Goal: Navigation & Orientation: Find specific page/section

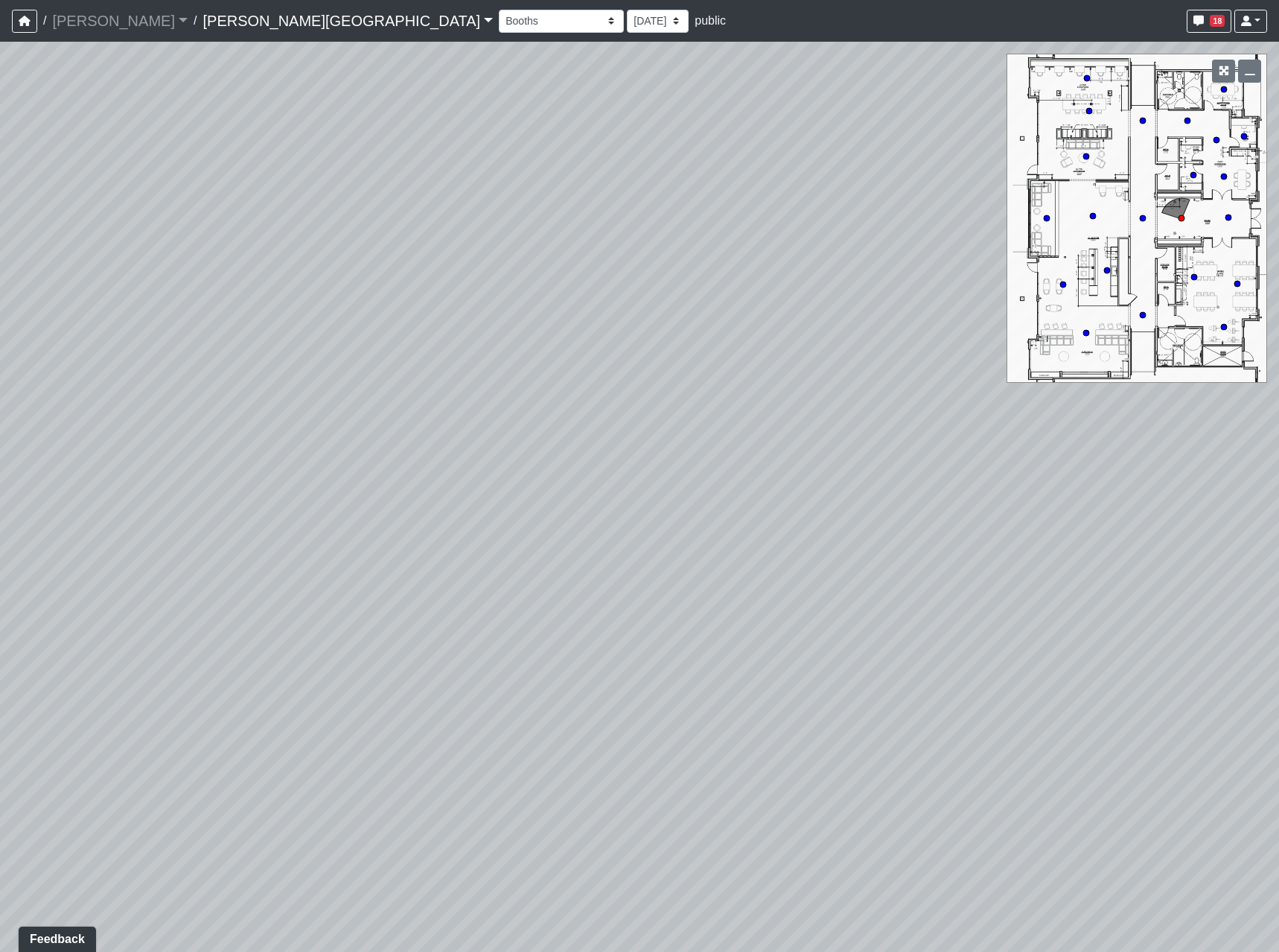
drag, startPoint x: 982, startPoint y: 590, endPoint x: 985, endPoint y: 503, distance: 87.1
click at [922, 496] on div "Loading... Hallway - Hallway 2 Loading... Entry" at bounding box center [639, 496] width 1279 height 910
drag, startPoint x: 658, startPoint y: 491, endPoint x: 108, endPoint y: 420, distance: 554.6
click at [132, 427] on div "Loading... Hallway - Hallway 2 Loading... Entry" at bounding box center [639, 496] width 1279 height 910
click at [873, 582] on div "Loading... Hallway - Hallway 2 Loading... Entry" at bounding box center [639, 496] width 1279 height 910
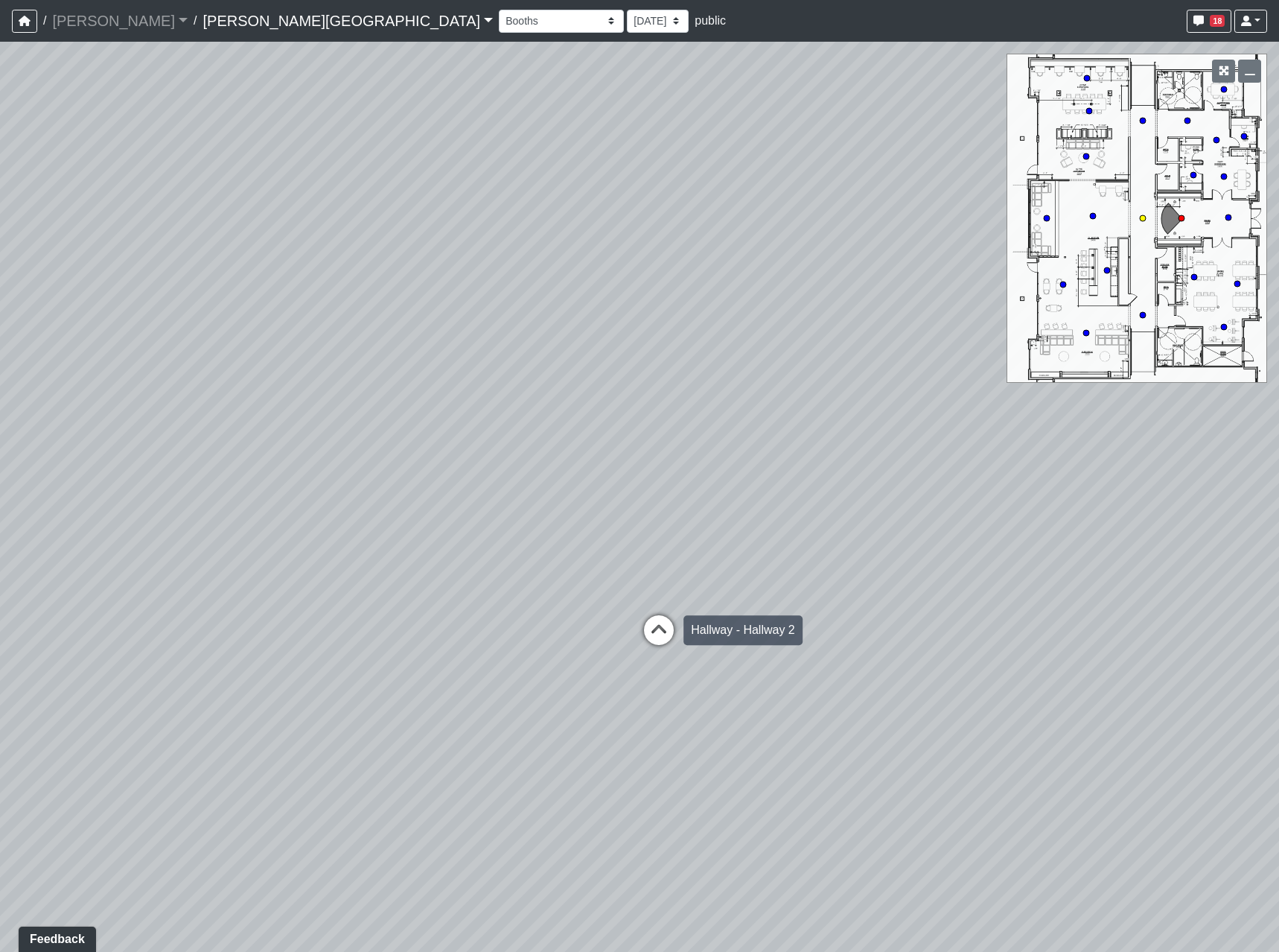
click at [654, 629] on icon at bounding box center [659, 637] width 44 height 44
click at [643, 588] on icon at bounding box center [646, 594] width 44 height 44
drag, startPoint x: 463, startPoint y: 586, endPoint x: 923, endPoint y: 598, distance: 460.2
click at [900, 595] on div "Loading... Hallway - Hallway 2 Loading... Entry Loading... Clubroom - Entrance …" at bounding box center [639, 496] width 1279 height 910
drag, startPoint x: 522, startPoint y: 580, endPoint x: 938, endPoint y: 591, distance: 416.1
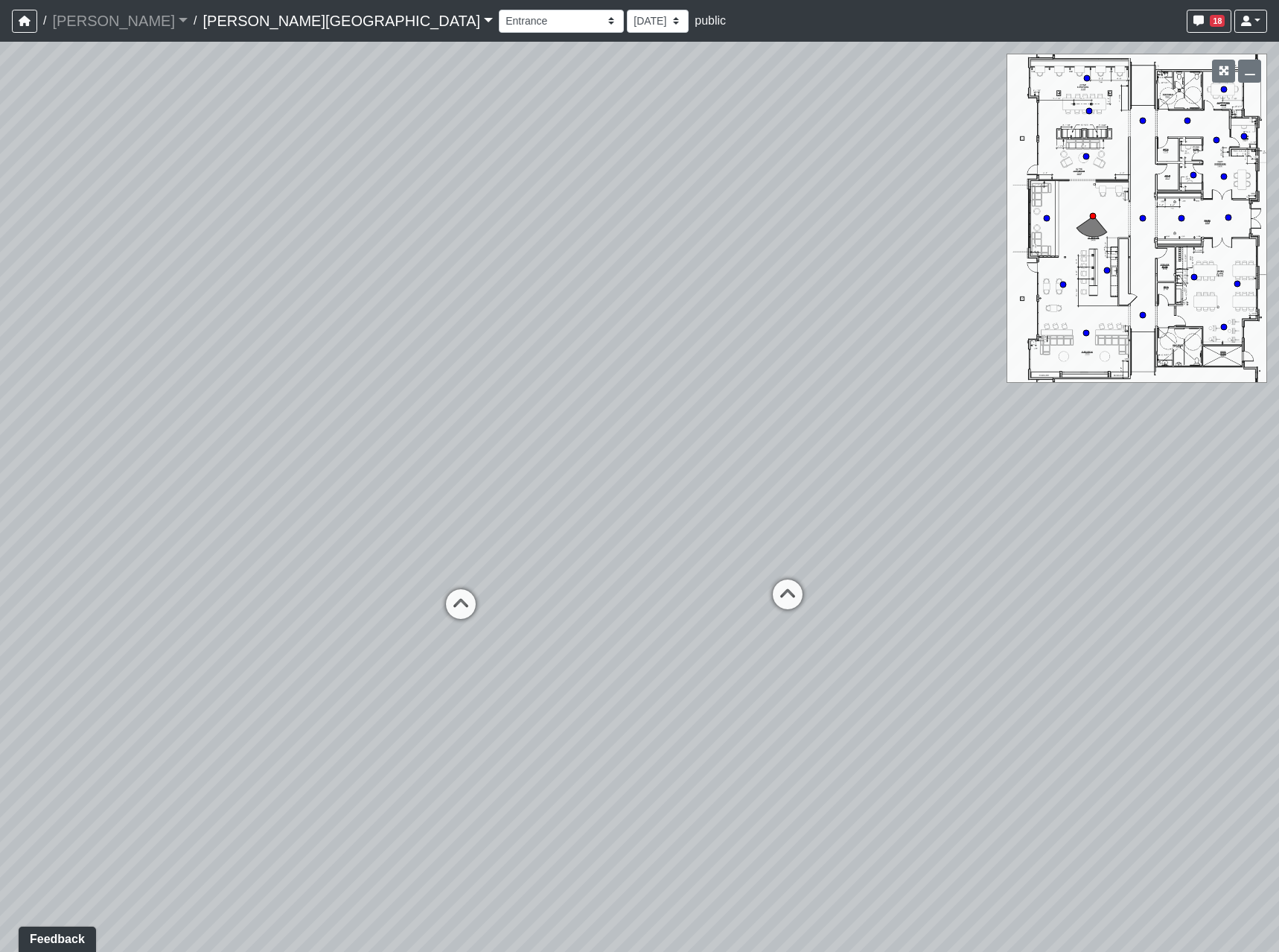
click at [938, 591] on div "Loading... Hallway - Hallway 2 Loading... Entry Loading... Clubroom - Entrance …" at bounding box center [639, 496] width 1279 height 910
click at [1006, 568] on div "Loading... Hallway - Hallway 2 Loading... Entry Loading... Clubroom - Entrance …" at bounding box center [639, 496] width 1279 height 910
drag, startPoint x: 548, startPoint y: 558, endPoint x: 949, endPoint y: 575, distance: 401.4
click at [964, 572] on div "Loading... Hallway - Hallway 2 Loading... Entry Loading... Clubroom - Entrance …" at bounding box center [639, 496] width 1279 height 910
drag, startPoint x: 821, startPoint y: 574, endPoint x: 631, endPoint y: 624, distance: 196.5
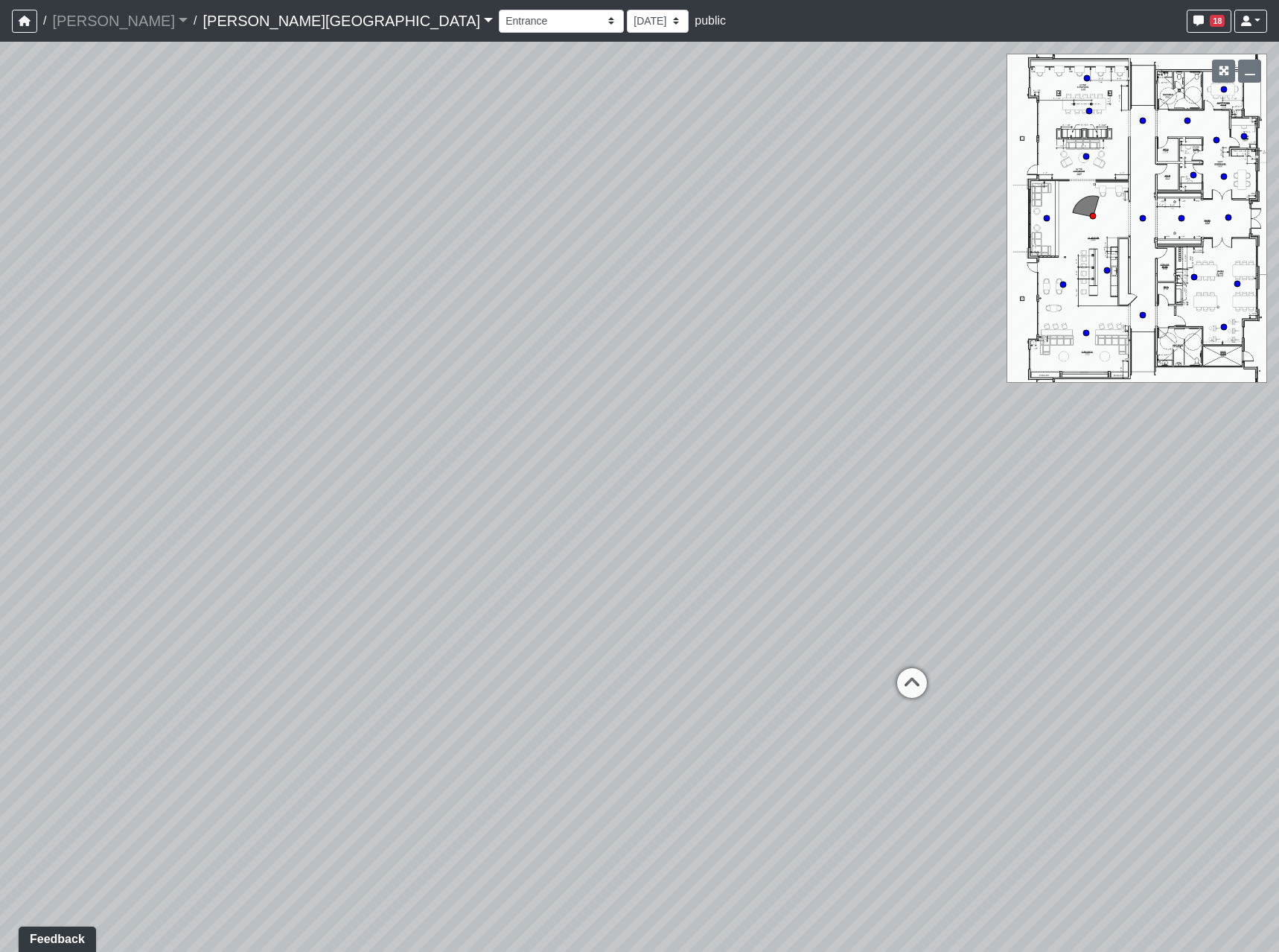
click at [550, 659] on div "Loading... Hallway - Hallway 2 Loading... Entry Loading... Clubroom - Entrance …" at bounding box center [639, 496] width 1279 height 910
drag, startPoint x: 865, startPoint y: 600, endPoint x: 1255, endPoint y: 686, distance: 399.4
click at [1229, 680] on div "Loading... Hallway - Hallway 2 Loading... Entry Loading... Clubroom - Entrance …" at bounding box center [639, 496] width 1279 height 910
drag, startPoint x: 856, startPoint y: 586, endPoint x: 869, endPoint y: 486, distance: 100.8
click at [869, 486] on div "Loading... Hallway - Hallway 2 Loading... Entry Loading... Clubroom - Entrance …" at bounding box center [639, 496] width 1279 height 910
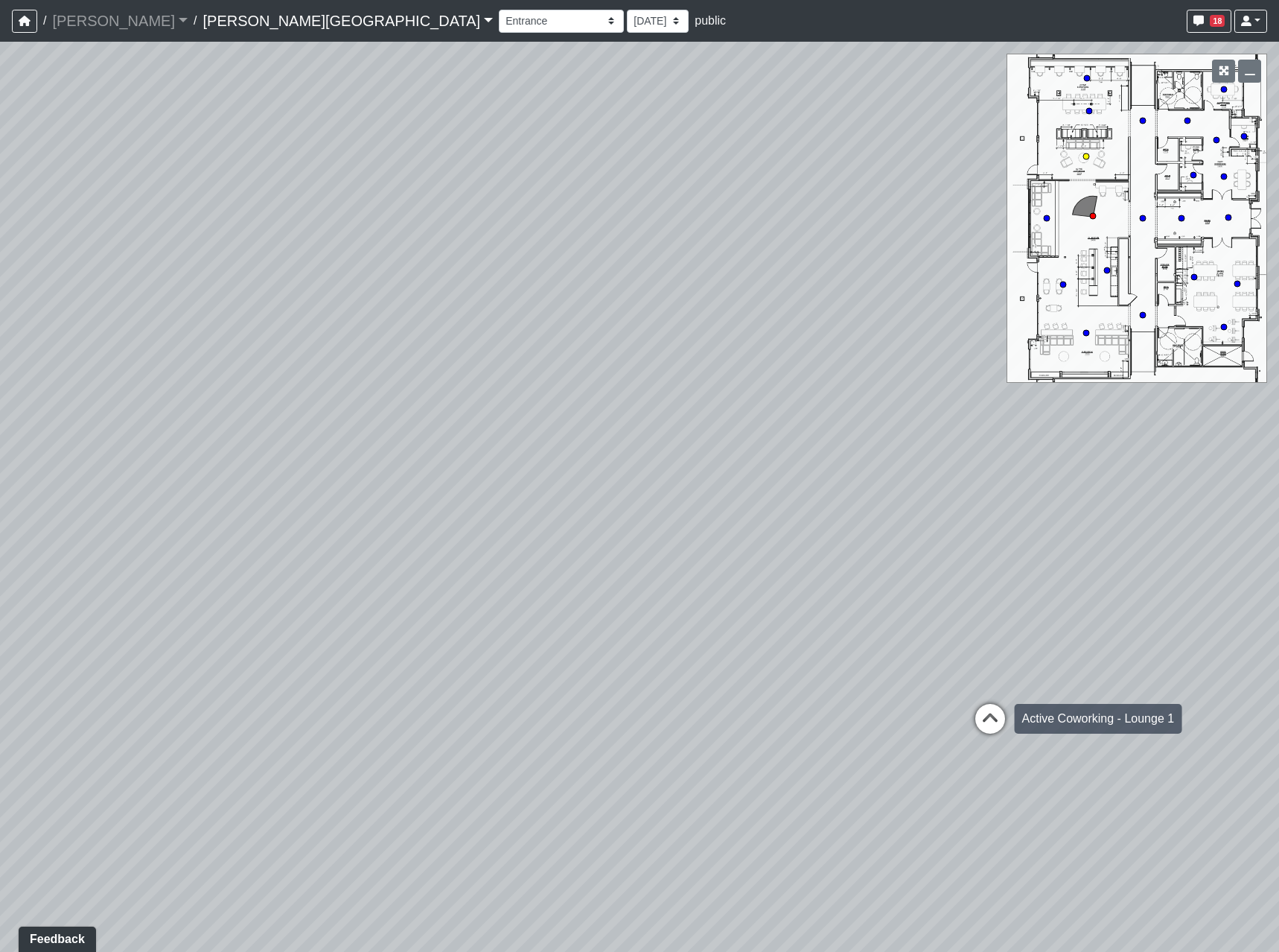
click at [984, 733] on icon at bounding box center [990, 726] width 44 height 44
drag, startPoint x: 782, startPoint y: 729, endPoint x: 1034, endPoint y: 571, distance: 297.4
click at [1014, 579] on div "Loading... Hallway - Hallway 2 Loading... Entry Loading... Clubroom - Entrance …" at bounding box center [639, 496] width 1279 height 910
drag, startPoint x: 775, startPoint y: 621, endPoint x: 916, endPoint y: 659, distance: 146.0
click at [973, 753] on div "Loading... Hallway - Hallway 2 Loading... Entry Loading... Clubroom - Entrance …" at bounding box center [639, 496] width 1279 height 910
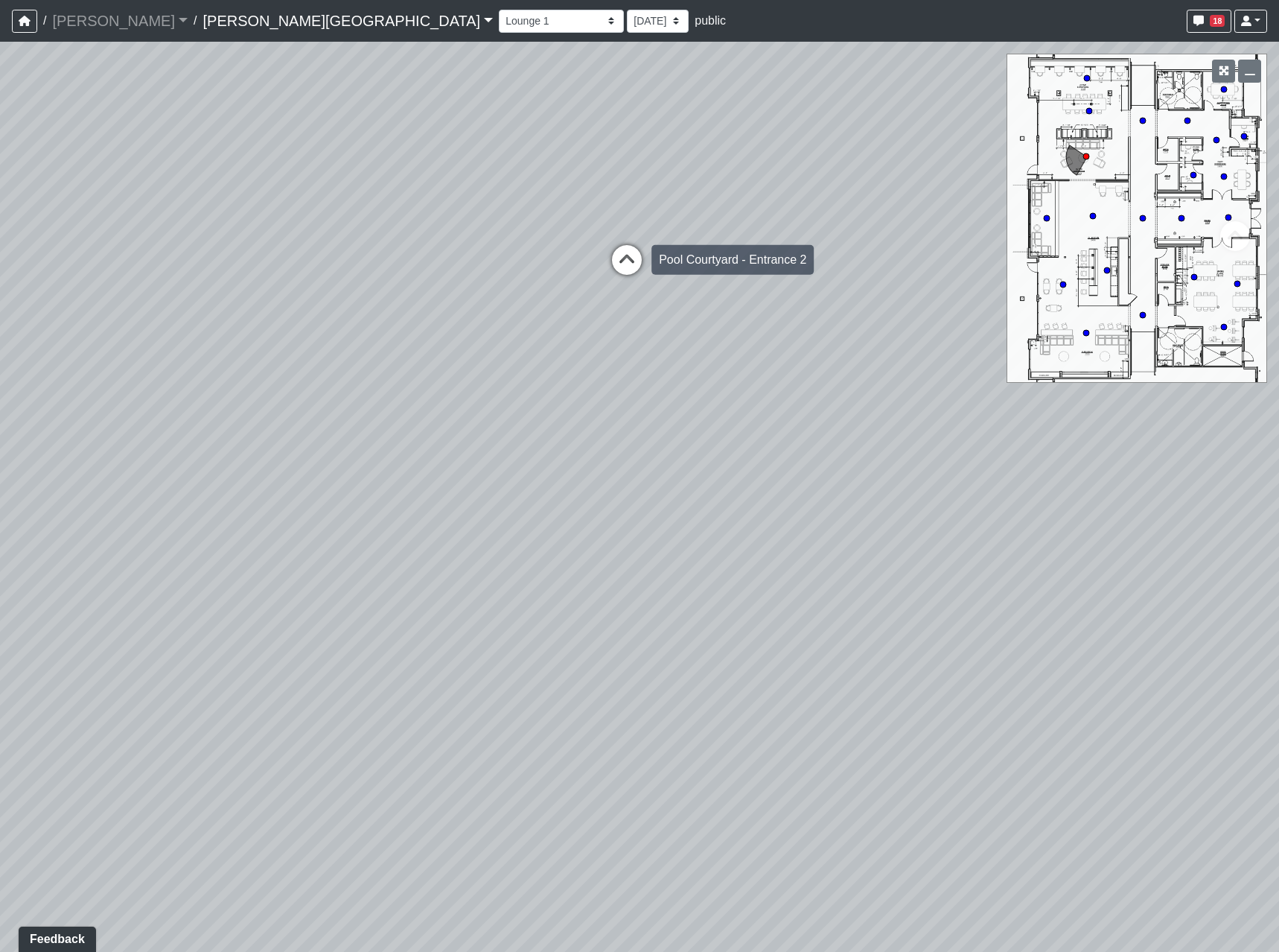
click at [618, 271] on icon at bounding box center [627, 268] width 44 height 44
select select "81x4VCyLStwb2bnq8Y8gRq"
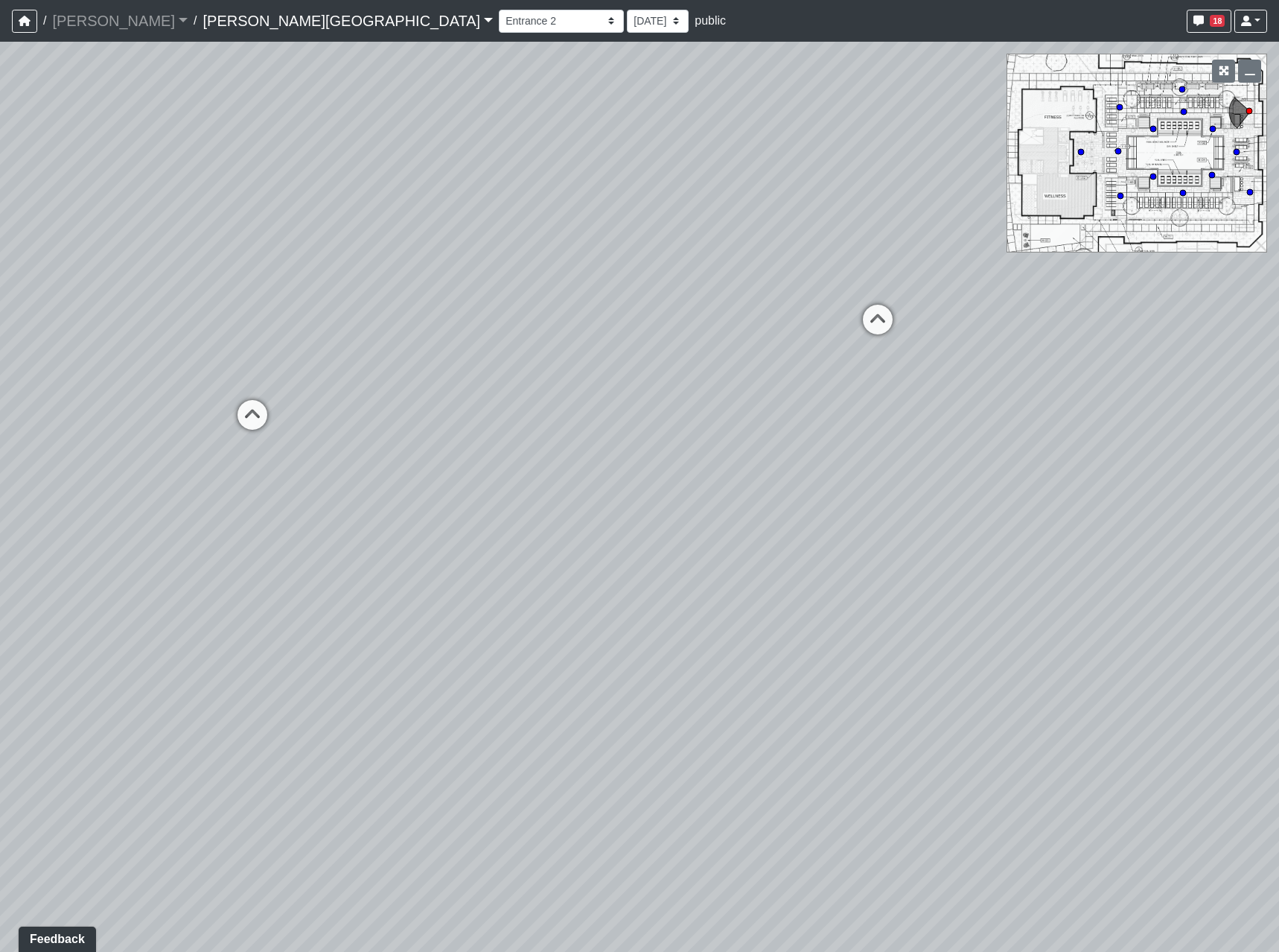
drag, startPoint x: 888, startPoint y: 620, endPoint x: 354, endPoint y: 630, distance: 534.1
click at [331, 679] on div "Loading... Hallway - Hallway 2 Loading... Entry Loading... Clubroom - Entrance …" at bounding box center [639, 496] width 1279 height 910
drag, startPoint x: 543, startPoint y: 600, endPoint x: 637, endPoint y: 560, distance: 102.2
click at [281, 620] on div "Loading... Hallway - Hallway 2 Loading... Entry Loading... Clubroom - Entrance …" at bounding box center [639, 496] width 1279 height 910
drag, startPoint x: 789, startPoint y: 560, endPoint x: 219, endPoint y: 531, distance: 570.7
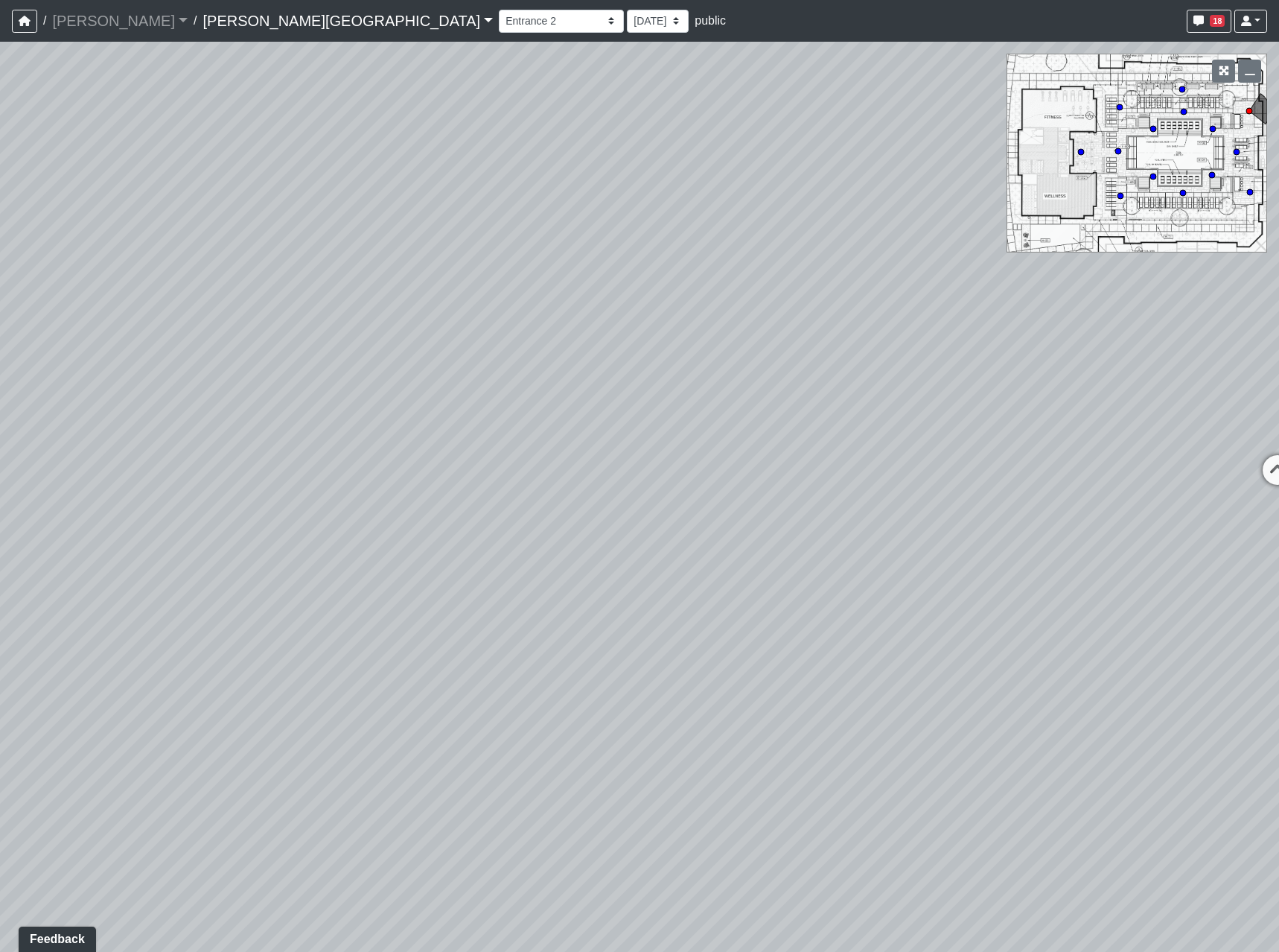
click at [231, 537] on div "Loading... Hallway - Hallway 2 Loading... Entry Loading... Clubroom - Entrance …" at bounding box center [639, 496] width 1279 height 910
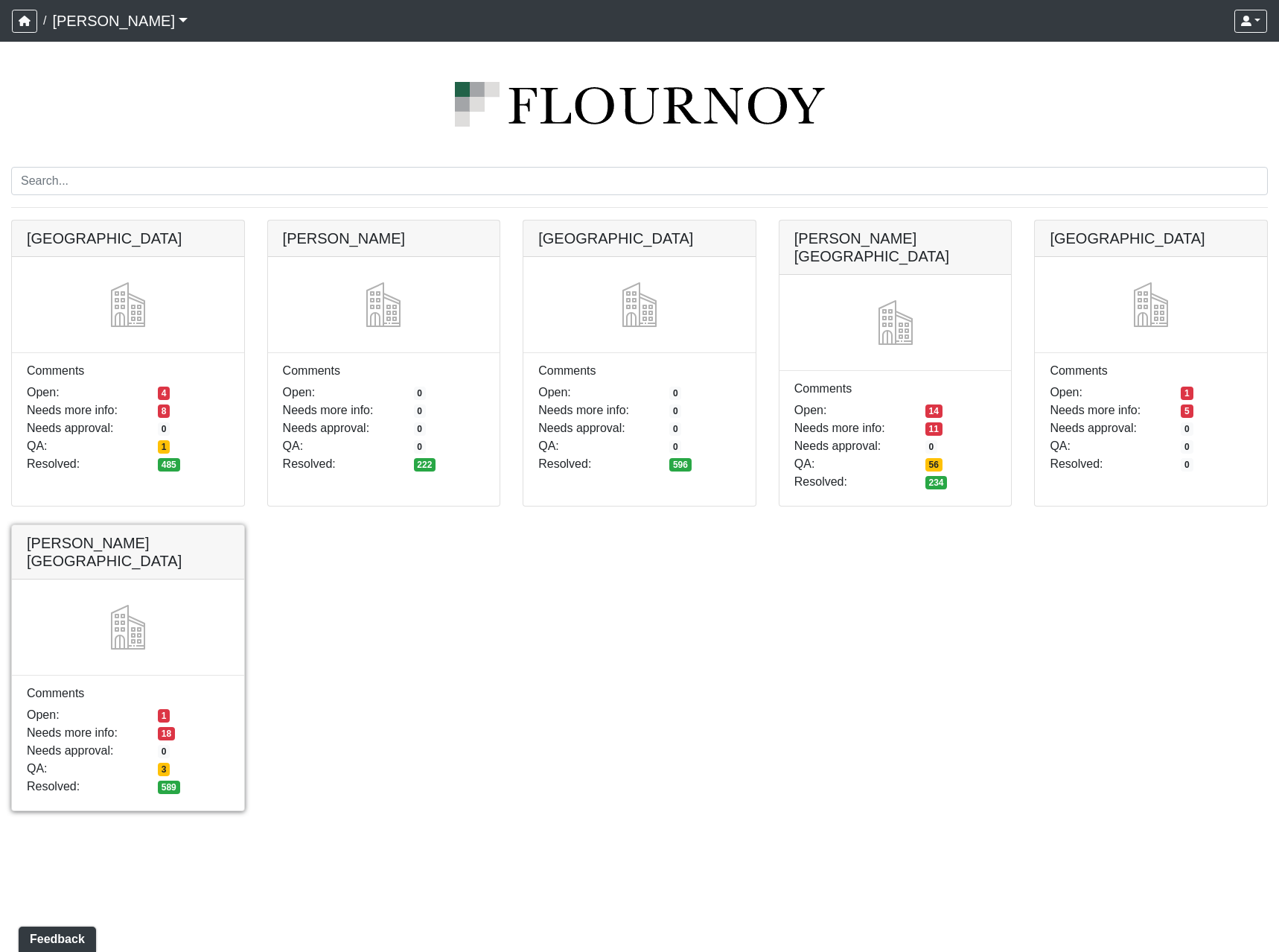
click at [166, 525] on link at bounding box center [127, 525] width 232 height 0
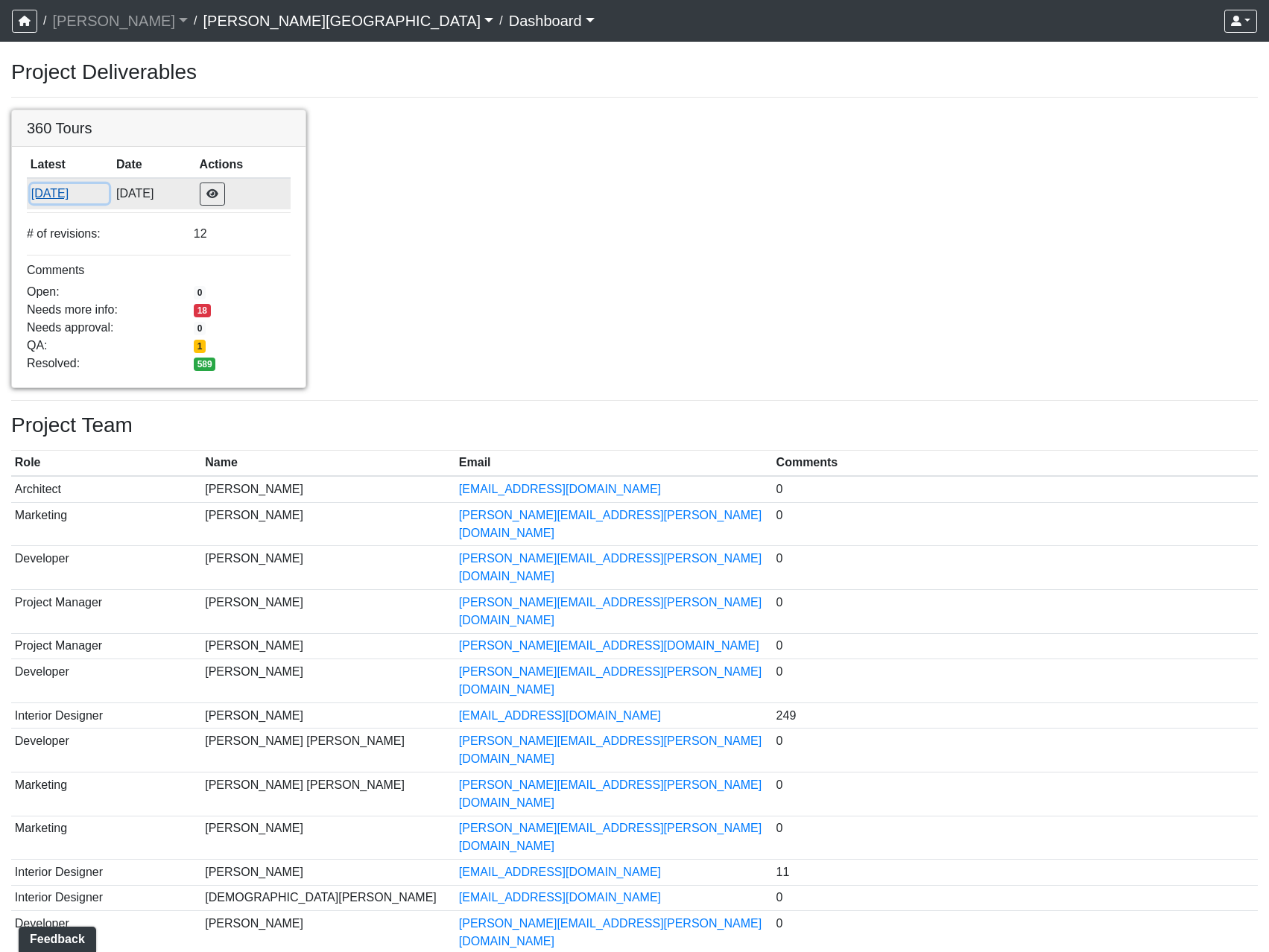
click at [110, 196] on button "8/11/2025" at bounding box center [70, 193] width 79 height 19
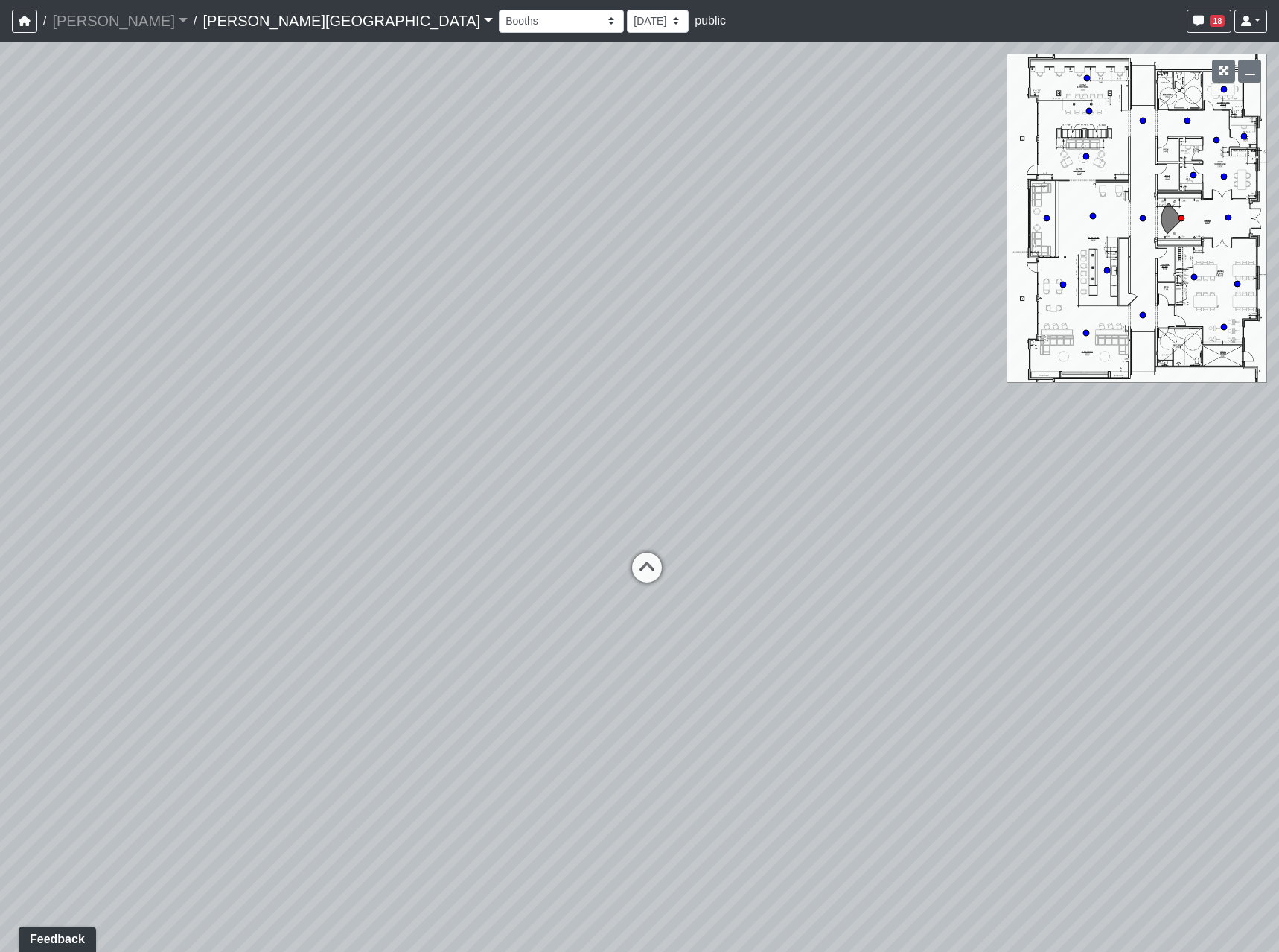
drag, startPoint x: 766, startPoint y: 550, endPoint x: 304, endPoint y: 402, distance: 485.1
click at [304, 402] on div "Loading... Hallway - Hallway 2 Loading... Entry" at bounding box center [639, 496] width 1279 height 910
drag, startPoint x: 513, startPoint y: 424, endPoint x: 921, endPoint y: 431, distance: 408.1
click at [920, 429] on div "Loading... Hallway - Hallway 2 Loading... Entry" at bounding box center [639, 496] width 1279 height 910
drag, startPoint x: 901, startPoint y: 644, endPoint x: 490, endPoint y: 554, distance: 420.7
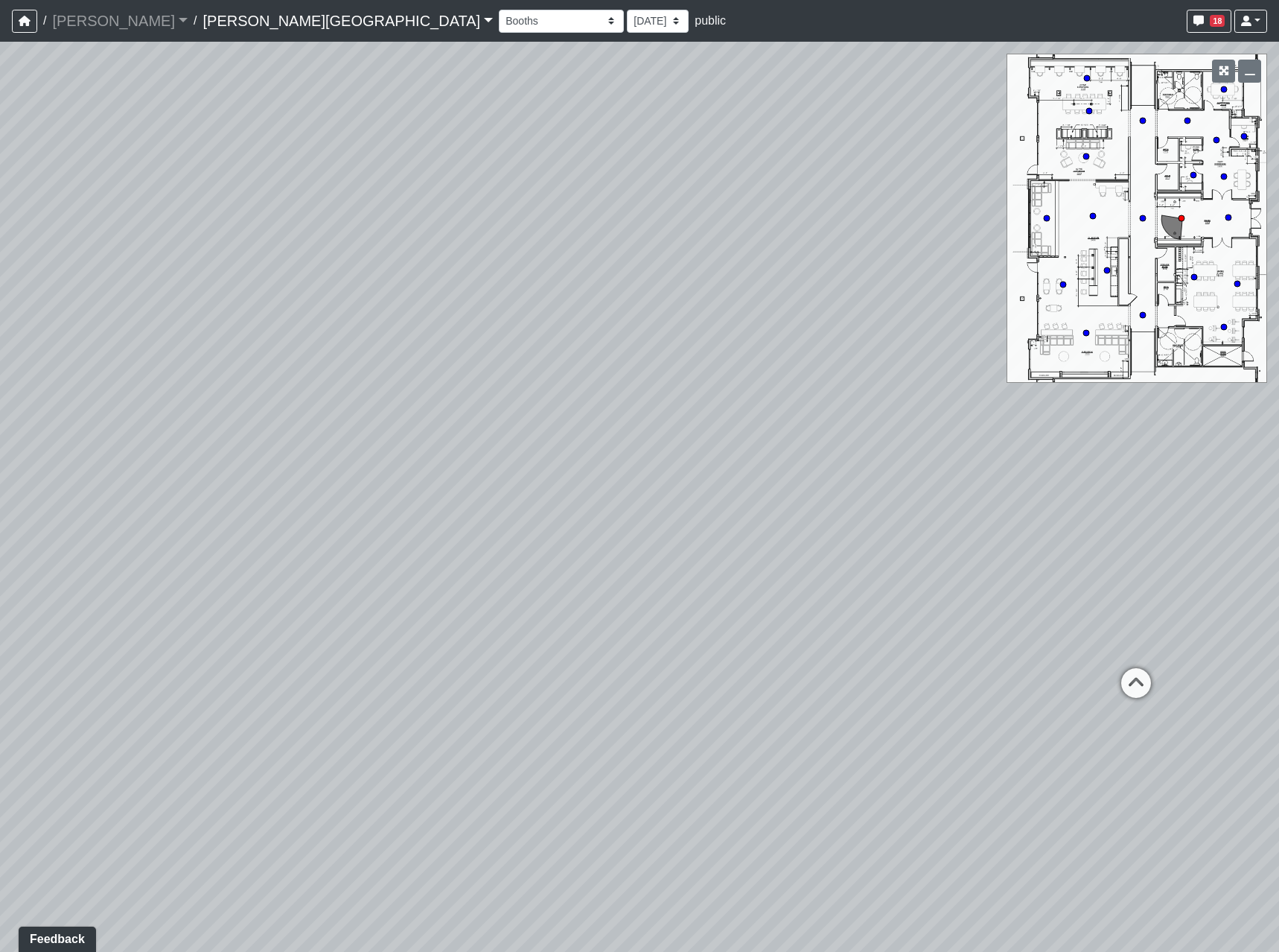
click at [485, 569] on div "Loading... Hallway - Hallway 2 Loading... Entry" at bounding box center [639, 496] width 1279 height 910
drag, startPoint x: 787, startPoint y: 563, endPoint x: 698, endPoint y: 559, distance: 89.1
click at [795, 566] on div "Loading... Hallway - Hallway 2 Loading... Entry" at bounding box center [639, 496] width 1279 height 910
click at [545, 508] on icon at bounding box center [524, 511] width 44 height 44
click at [505, 464] on icon at bounding box center [507, 469] width 44 height 44
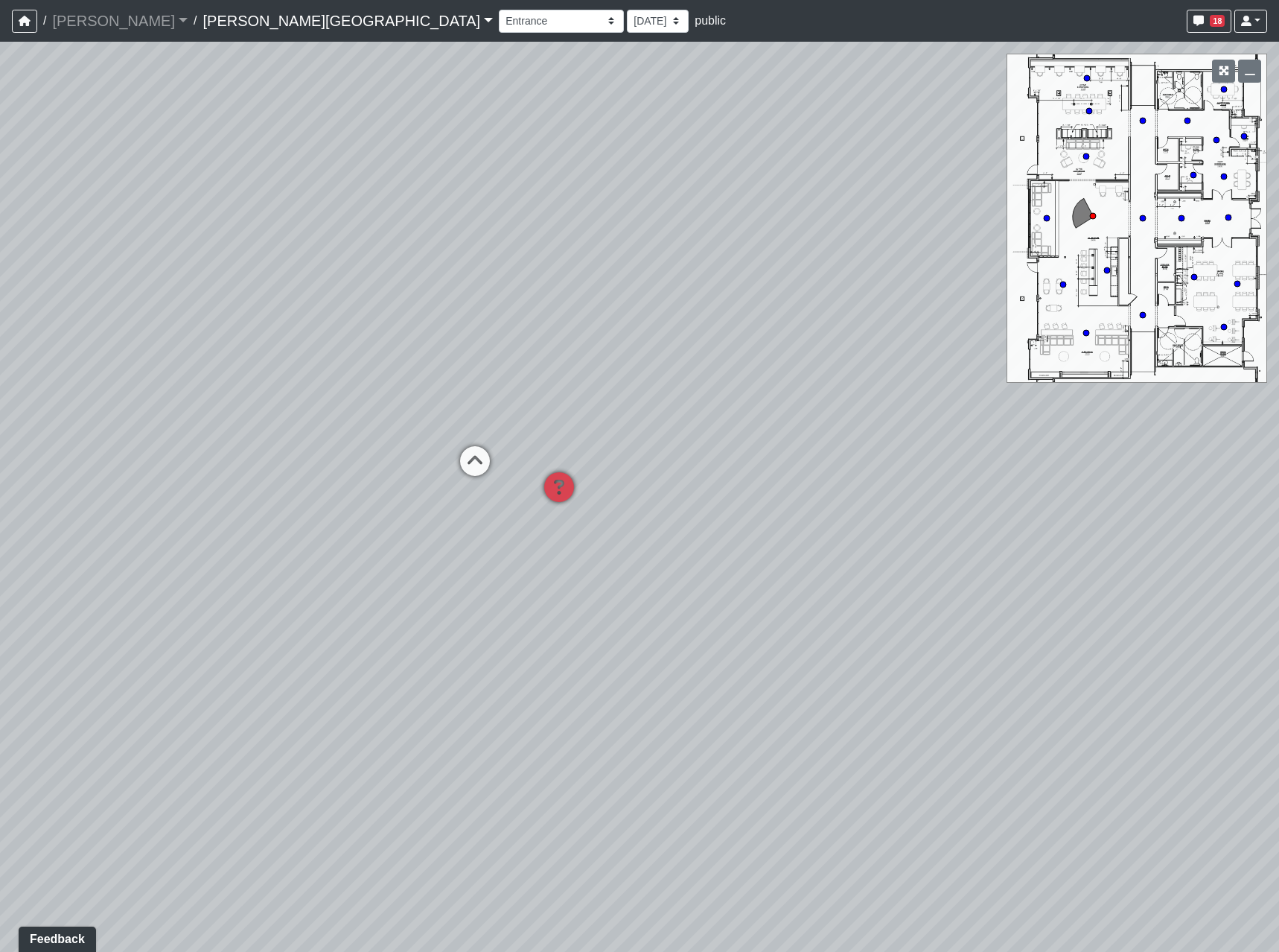
drag, startPoint x: 1047, startPoint y: 679, endPoint x: 548, endPoint y: 696, distance: 499.3
click at [570, 696] on div "Loading... Hallway - Hallway 2 Loading... Entry Loading... Clubroom - Entrance …" at bounding box center [639, 496] width 1279 height 910
drag, startPoint x: 595, startPoint y: 633, endPoint x: 610, endPoint y: 663, distance: 33.5
click at [610, 663] on div "Loading... Hallway - Hallway 2 Loading... Entry Loading... Clubroom - Entrance …" at bounding box center [639, 496] width 1279 height 910
click at [511, 495] on icon at bounding box center [500, 493] width 44 height 44
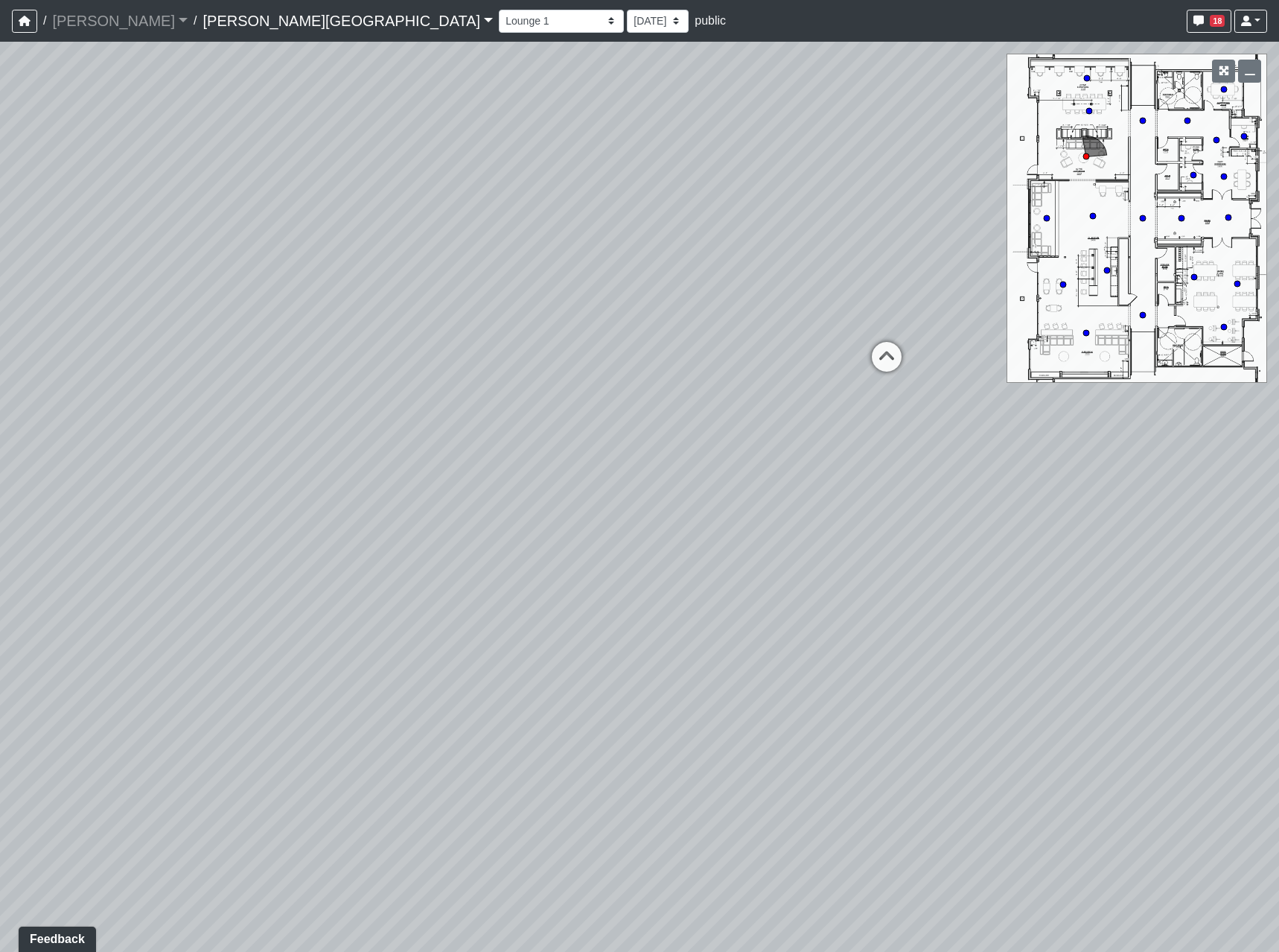
drag, startPoint x: 676, startPoint y: 653, endPoint x: 225, endPoint y: 630, distance: 451.6
click at [232, 631] on div "Loading... Hallway - Hallway 2 Loading... Entry Loading... Clubroom - Entrance …" at bounding box center [639, 496] width 1279 height 910
click at [493, 278] on icon at bounding box center [498, 281] width 44 height 44
drag, startPoint x: 693, startPoint y: 547, endPoint x: 860, endPoint y: 549, distance: 167.0
click at [962, 548] on div "Loading... Hallway - Hallway 2 Loading... Entry Loading... Clubroom - Entrance …" at bounding box center [639, 496] width 1279 height 910
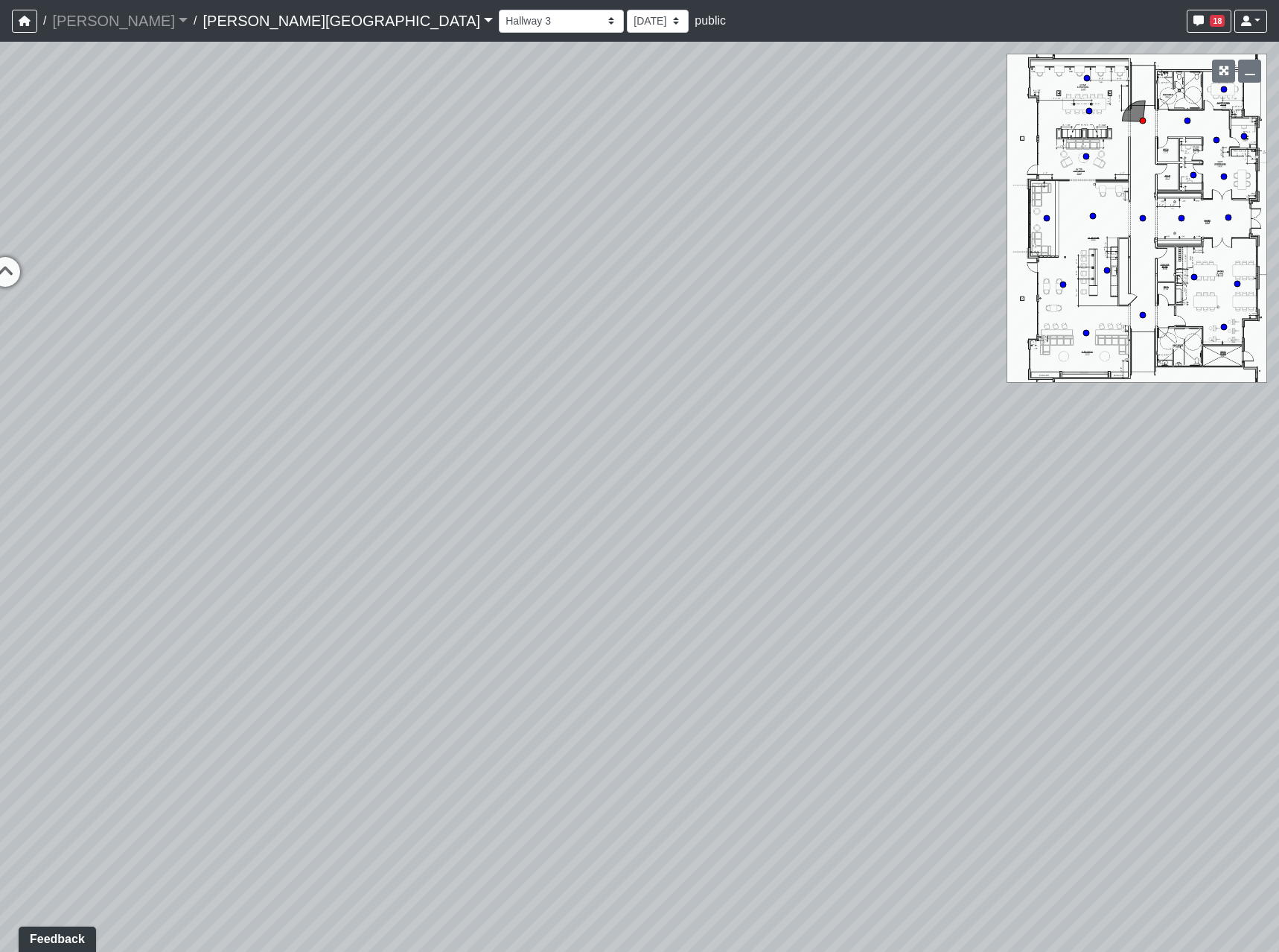
click at [770, 524] on div "Loading... Hallway - Hallway 2 Loading... Entry Loading... Clubroom - Entrance …" at bounding box center [639, 496] width 1279 height 910
click at [424, 322] on icon at bounding box center [410, 323] width 44 height 44
drag, startPoint x: 908, startPoint y: 512, endPoint x: 464, endPoint y: 553, distance: 445.9
click at [455, 564] on div "Loading... Hallway - Hallway 2 Loading... Entry Loading... Clubroom - Entrance …" at bounding box center [639, 496] width 1279 height 910
drag, startPoint x: 568, startPoint y: 561, endPoint x: 1436, endPoint y: 534, distance: 868.4
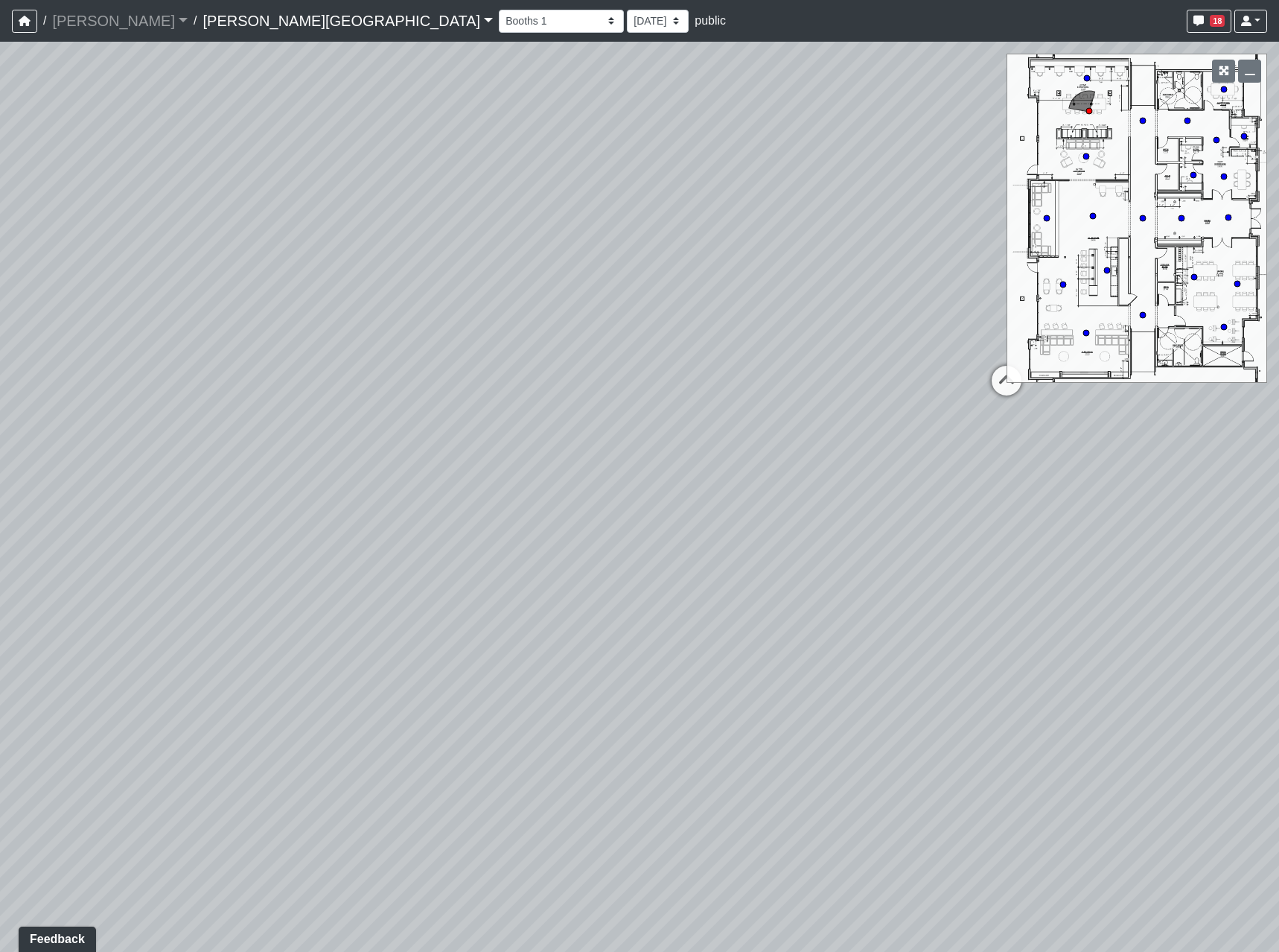
click at [1278, 534] on html "/ Flournoy Flournoy Loading... / Tanner Road Tanner Road Loading... Tanner Road…" at bounding box center [639, 476] width 1279 height 952
drag, startPoint x: 663, startPoint y: 571, endPoint x: 1063, endPoint y: 761, distance: 442.8
click at [1159, 784] on div "Loading... Hallway - Hallway 2 Loading... Entry Loading... Clubroom - Entrance …" at bounding box center [639, 496] width 1279 height 910
click at [860, 450] on icon at bounding box center [857, 450] width 44 height 44
drag, startPoint x: 553, startPoint y: 603, endPoint x: 130, endPoint y: 478, distance: 441.1
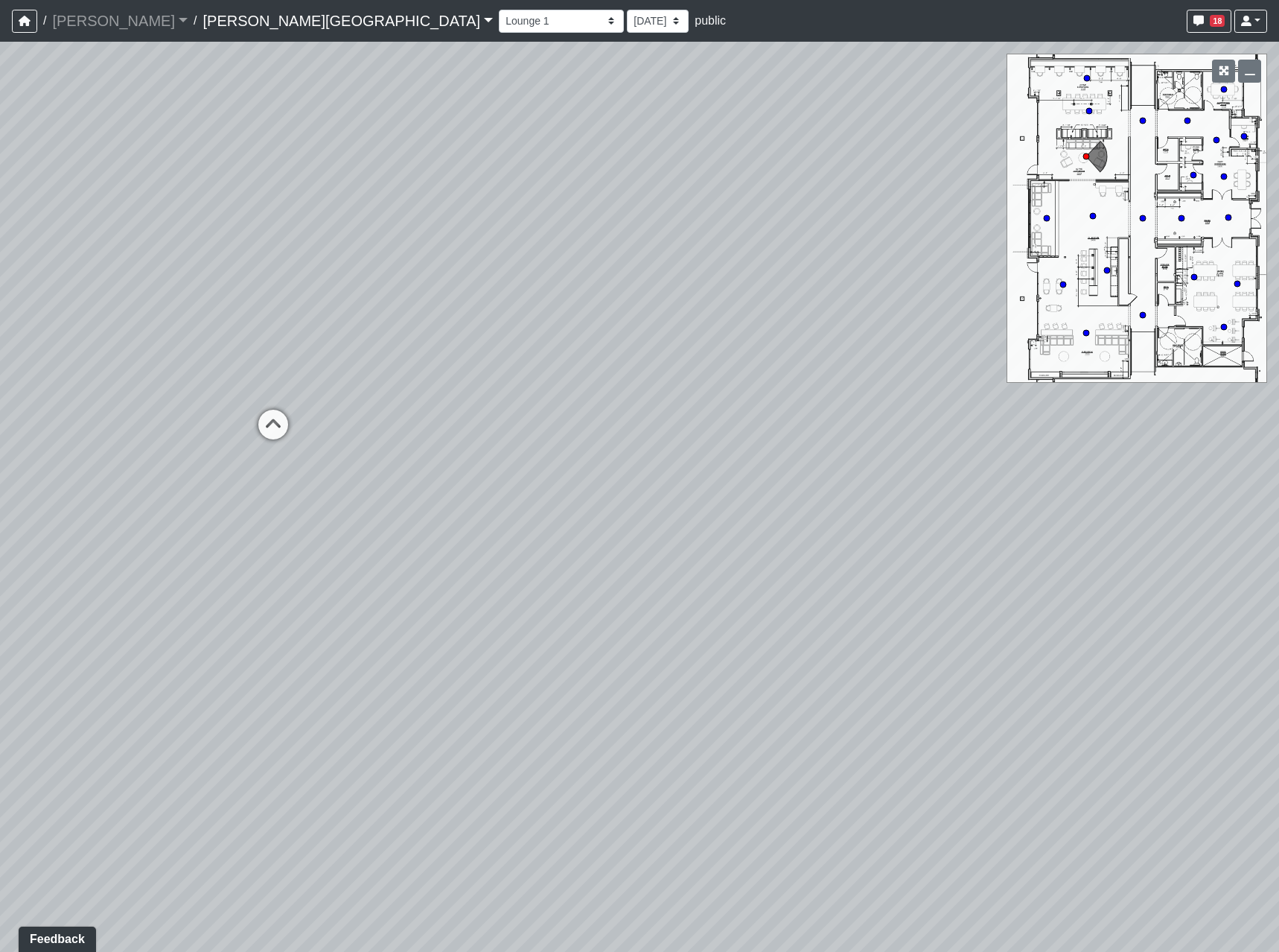
click at [228, 506] on div "Loading... Hallway - Hallway 2 Loading... Entry Loading... Clubroom - Entrance …" at bounding box center [639, 496] width 1279 height 910
drag, startPoint x: 961, startPoint y: 580, endPoint x: 907, endPoint y: 618, distance: 66.0
click at [968, 613] on div "Loading... Hallway - Hallway 2 Loading... Entry Loading... Clubroom - Entrance …" at bounding box center [639, 496] width 1279 height 910
click at [498, 610] on icon at bounding box center [499, 626] width 44 height 44
click at [729, 622] on icon at bounding box center [737, 610] width 44 height 44
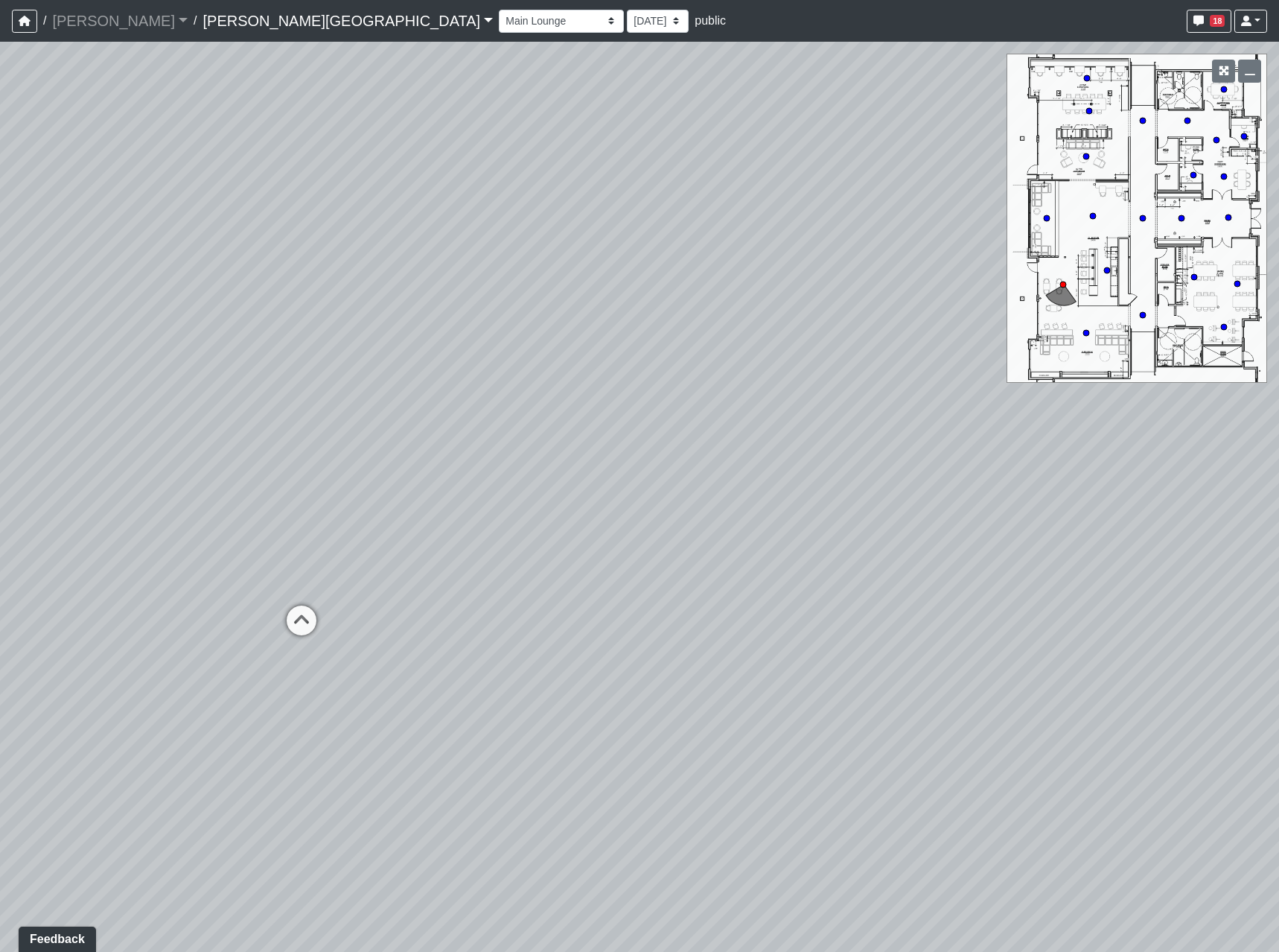
drag, startPoint x: 581, startPoint y: 658, endPoint x: 873, endPoint y: 570, distance: 305.0
click at [851, 578] on div "Loading... Hallway - Hallway 2 Loading... Entry Loading... Clubroom - Entrance …" at bounding box center [639, 496] width 1279 height 910
drag, startPoint x: 755, startPoint y: 595, endPoint x: 1138, endPoint y: 633, distance: 384.9
click at [1073, 622] on div "Loading... Hallway - Hallway 2 Loading... Entry Loading... Clubroom - Entrance …" at bounding box center [639, 496] width 1279 height 910
drag, startPoint x: 591, startPoint y: 583, endPoint x: 1150, endPoint y: 637, distance: 561.6
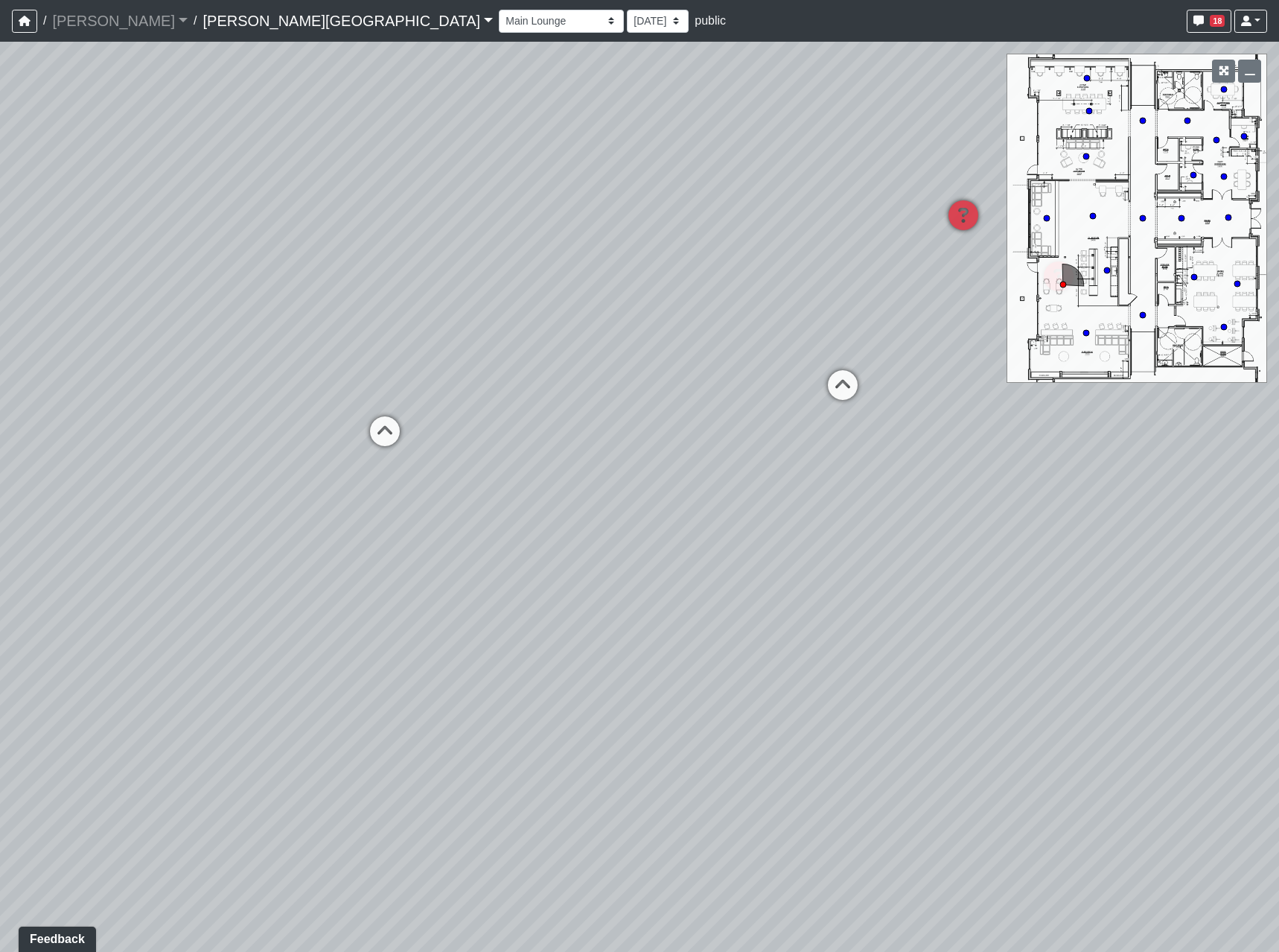
click at [1137, 640] on div "Loading... Hallway - Hallway 2 Loading... Entry Loading... Clubroom - Entrance …" at bounding box center [639, 496] width 1279 height 910
drag, startPoint x: 799, startPoint y: 639, endPoint x: 348, endPoint y: 624, distance: 451.2
click at [489, 654] on div "Loading... Hallway - Hallway 2 Loading... Entry Loading... Clubroom - Entrance …" at bounding box center [639, 496] width 1279 height 910
drag, startPoint x: 766, startPoint y: 541, endPoint x: 265, endPoint y: 502, distance: 502.5
click at [389, 512] on div "Loading... Hallway - Hallway 2 Loading... Entry Loading... Clubroom - Entrance …" at bounding box center [639, 496] width 1279 height 910
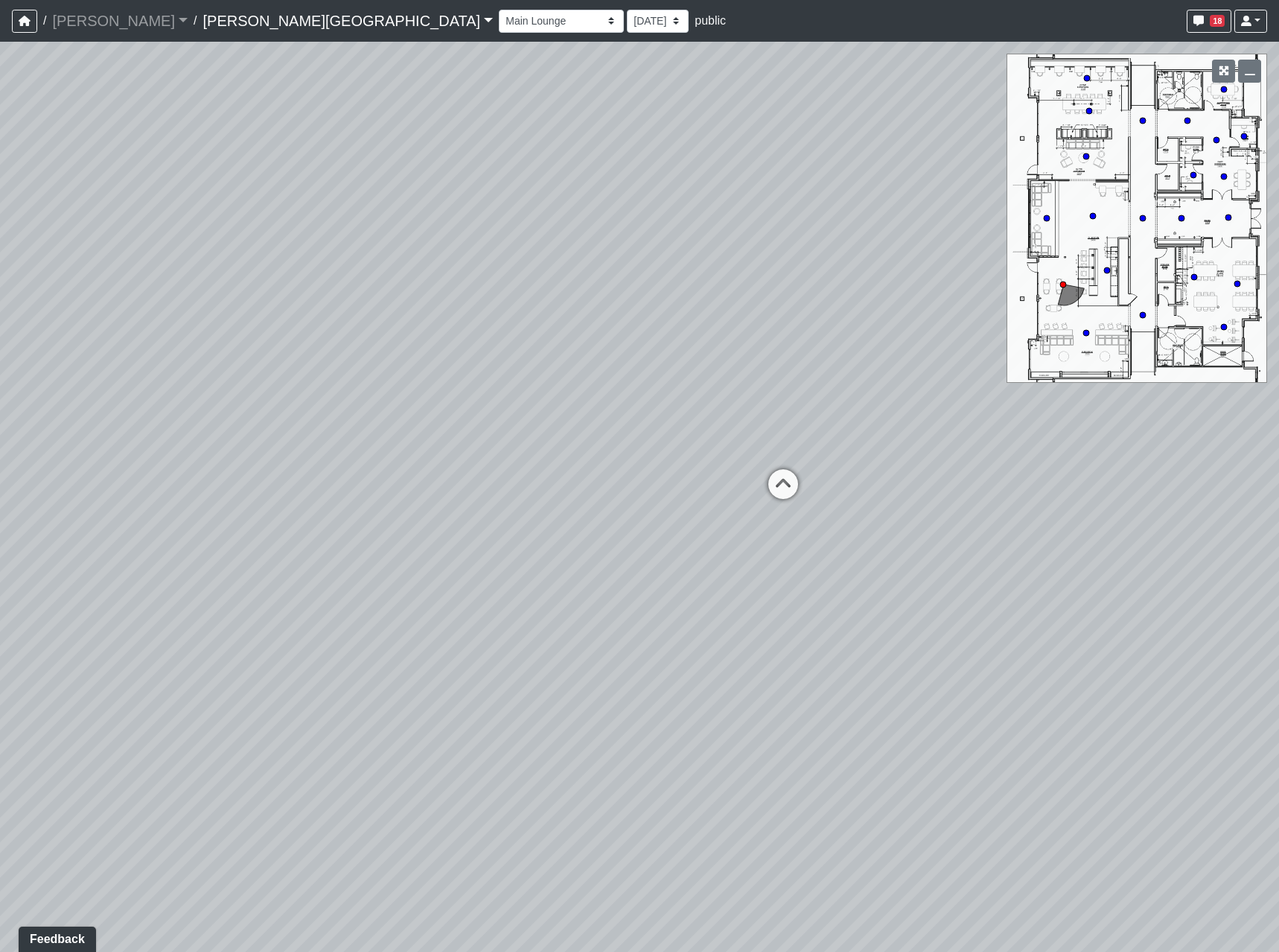
drag, startPoint x: 372, startPoint y: 489, endPoint x: -8, endPoint y: 569, distance: 388.3
click at [0, 569] on html "/ Flournoy Flournoy Loading... / Tanner Road Tanner Road Loading... Tanner Road…" at bounding box center [639, 476] width 1279 height 952
click at [571, 542] on div "Loading... Hallway - Hallway 2 Loading... Entry Loading... Clubroom - Entrance …" at bounding box center [639, 496] width 1279 height 910
click at [576, 543] on icon at bounding box center [594, 552] width 44 height 44
drag, startPoint x: 346, startPoint y: 717, endPoint x: 94, endPoint y: 531, distance: 313.2
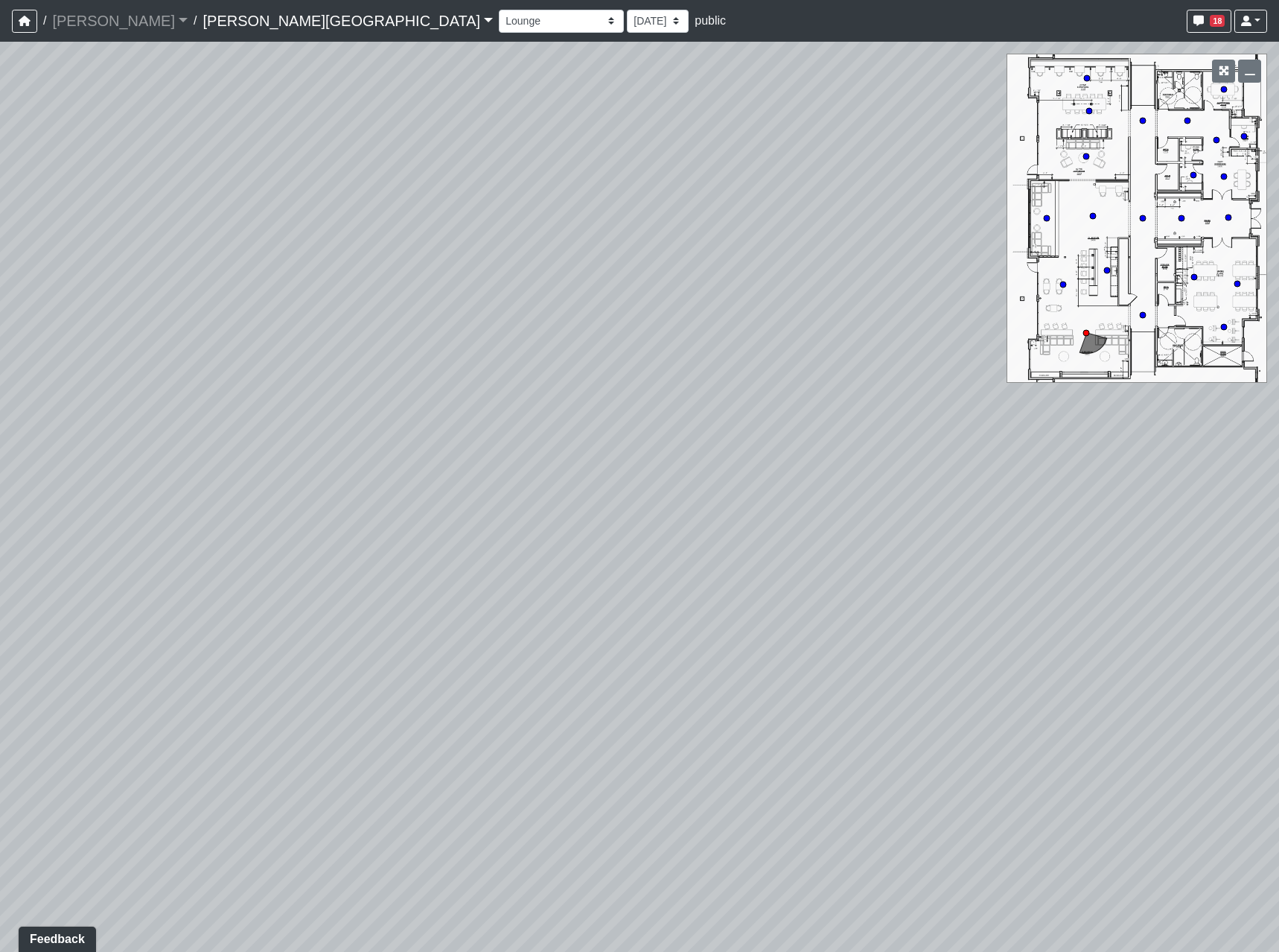
click at [120, 531] on div "Loading... Hallway - Hallway 2 Loading... Entry Loading... Clubroom - Entrance …" at bounding box center [639, 496] width 1279 height 910
drag, startPoint x: 752, startPoint y: 516, endPoint x: 146, endPoint y: 619, distance: 614.7
click at [149, 620] on div "Loading... Hallway - Hallway 2 Loading... Entry Loading... Clubroom - Entrance …" at bounding box center [639, 496] width 1279 height 910
drag, startPoint x: 627, startPoint y: 547, endPoint x: 488, endPoint y: 516, distance: 142.4
click at [287, 530] on div "Loading... Hallway - Hallway 2 Loading... Entry Loading... Clubroom - Entrance …" at bounding box center [639, 496] width 1279 height 910
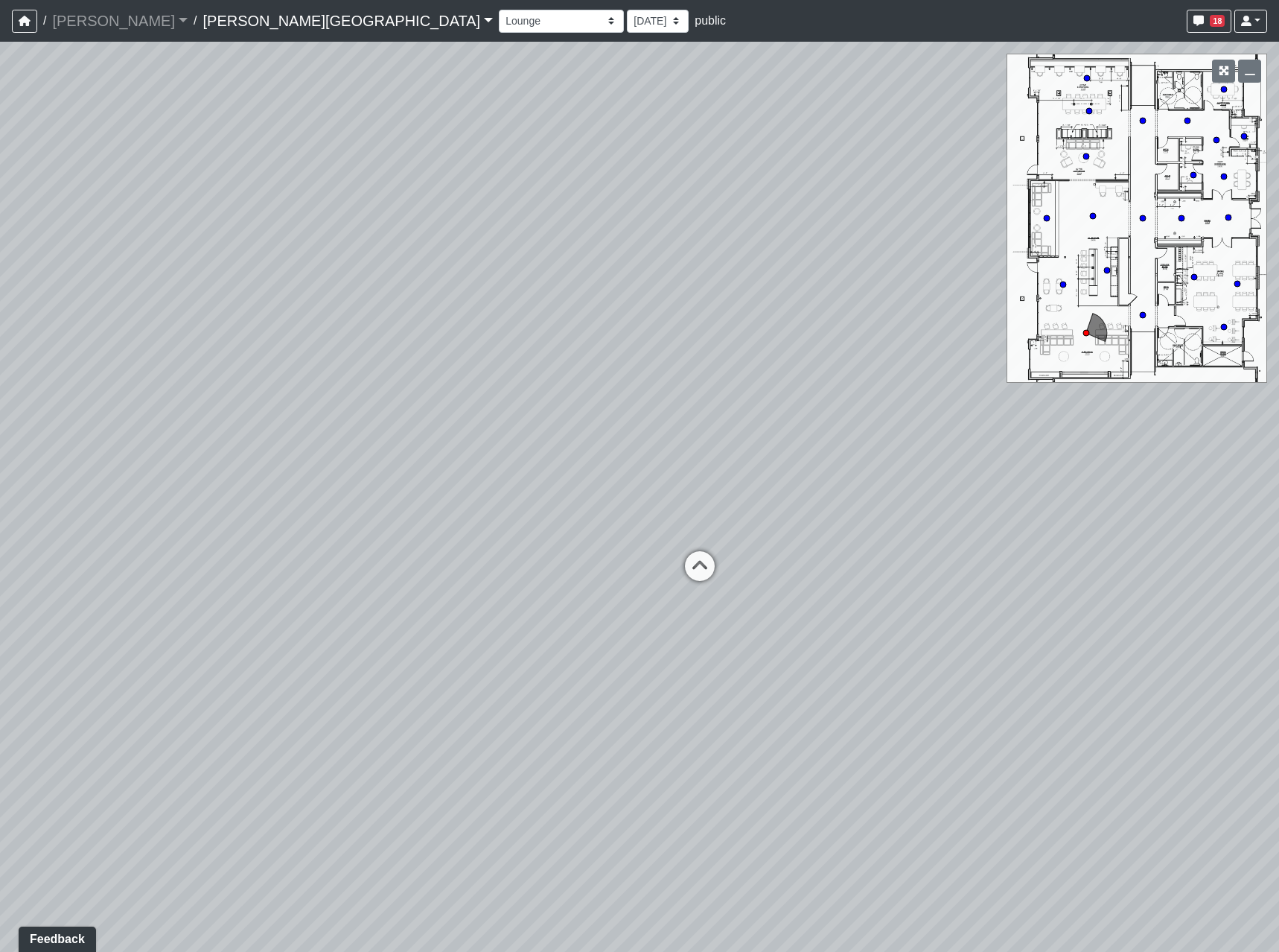
click at [673, 572] on div "Loading... Hallway - Hallway 2 Loading... Entry Loading... Clubroom - Entrance …" at bounding box center [639, 496] width 1279 height 910
click at [689, 573] on icon at bounding box center [700, 574] width 44 height 44
drag, startPoint x: 337, startPoint y: 575, endPoint x: 771, endPoint y: 574, distance: 434.0
click at [677, 575] on div "Loading... Hallway - Hallway 2 Loading... Entry Loading... Clubroom - Entrance …" at bounding box center [639, 496] width 1279 height 910
drag, startPoint x: 919, startPoint y: 566, endPoint x: 644, endPoint y: 569, distance: 275.0
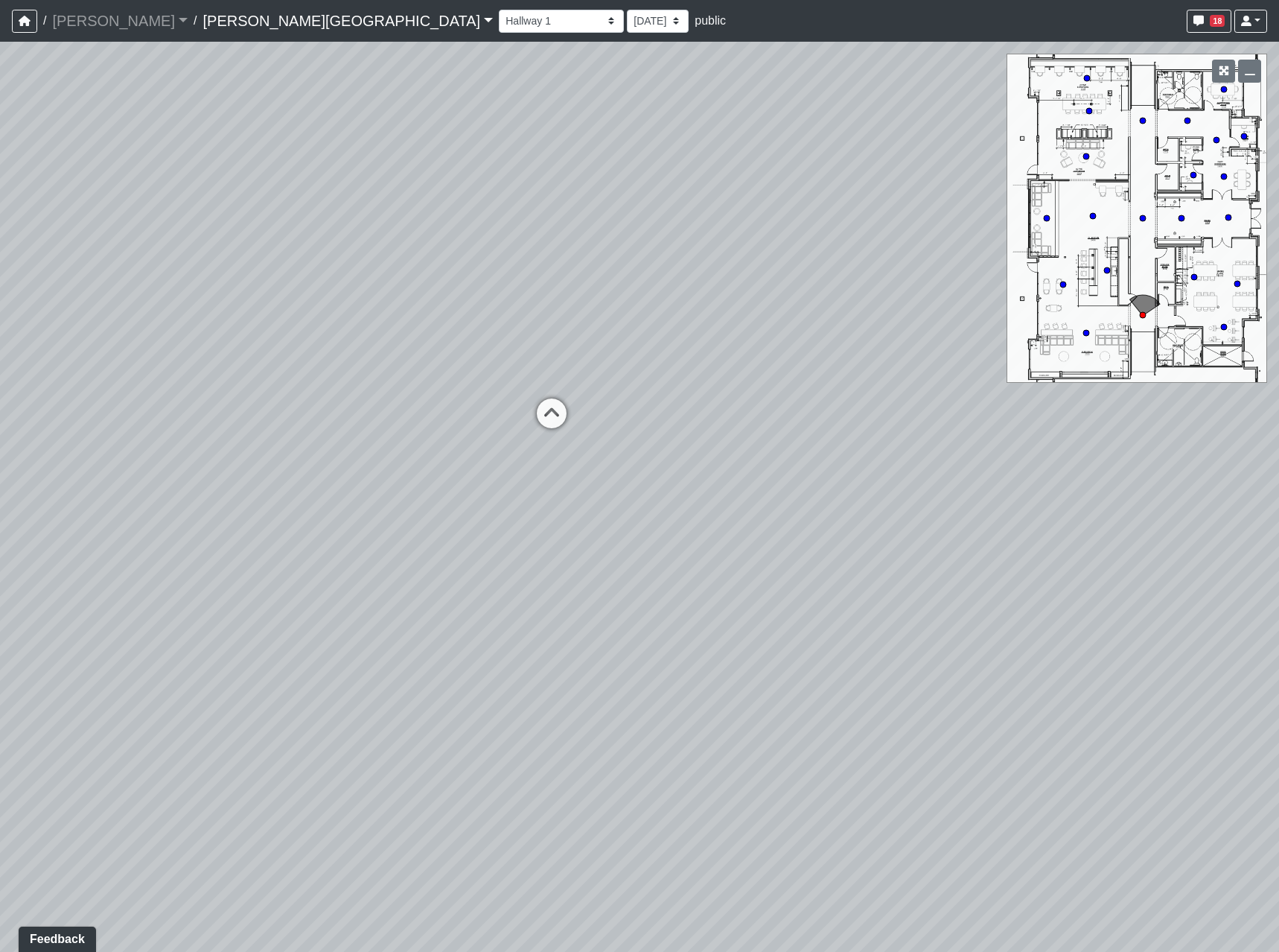
click at [645, 571] on div "Loading... Hallway - Hallway 2 Loading... Entry Loading... Clubroom - Entrance …" at bounding box center [639, 496] width 1279 height 910
click at [458, 410] on icon at bounding box center [452, 425] width 44 height 44
select select "fhSDUKkkJCf45yZWF6wqxq"
drag, startPoint x: 726, startPoint y: 661, endPoint x: 988, endPoint y: 597, distance: 269.7
click at [808, 608] on div "Loading... Hallway - Hallway 2 Loading... Entry Loading... Clubroom - Entrance …" at bounding box center [639, 496] width 1279 height 910
